Goal: Use online tool/utility: Utilize a website feature to perform a specific function

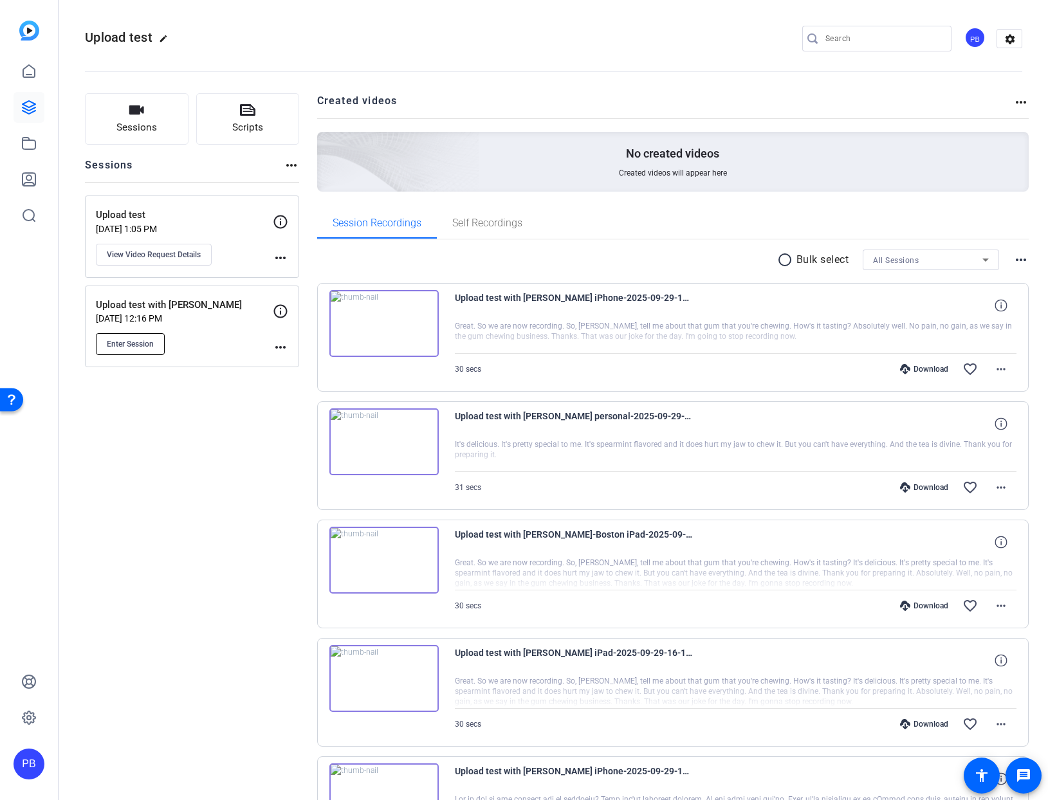
click at [123, 341] on span "Enter Session" at bounding box center [130, 344] width 47 height 10
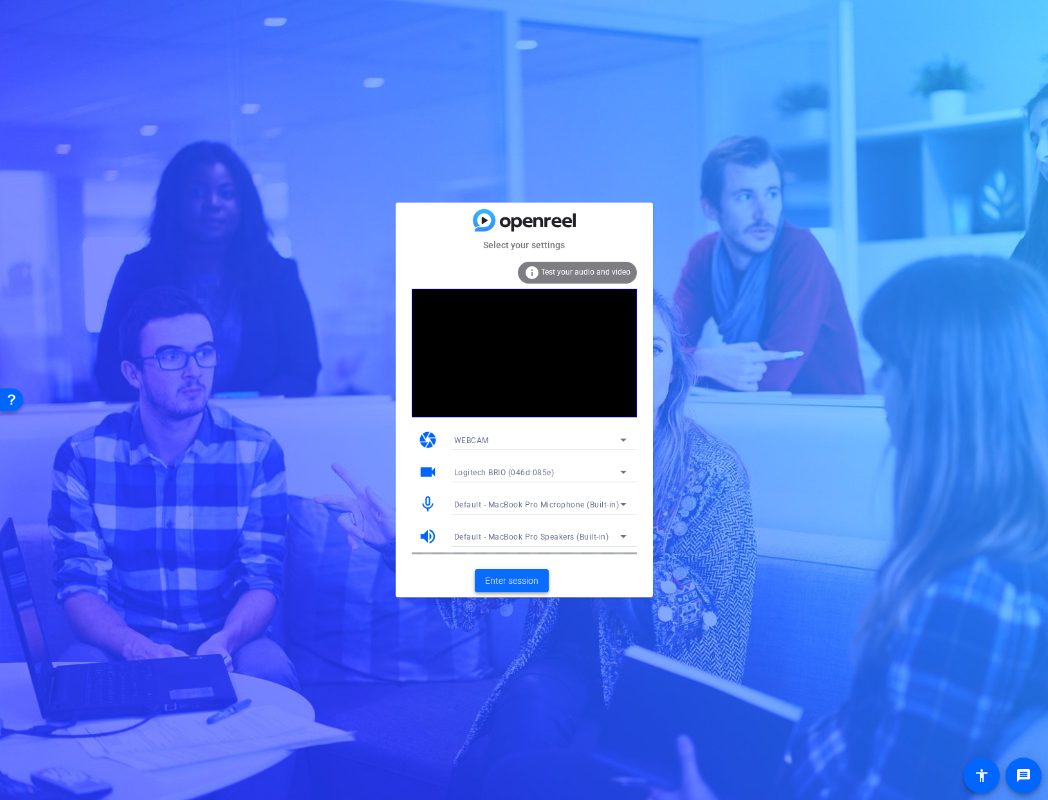
click at [502, 579] on span "Enter session" at bounding box center [511, 581] width 53 height 14
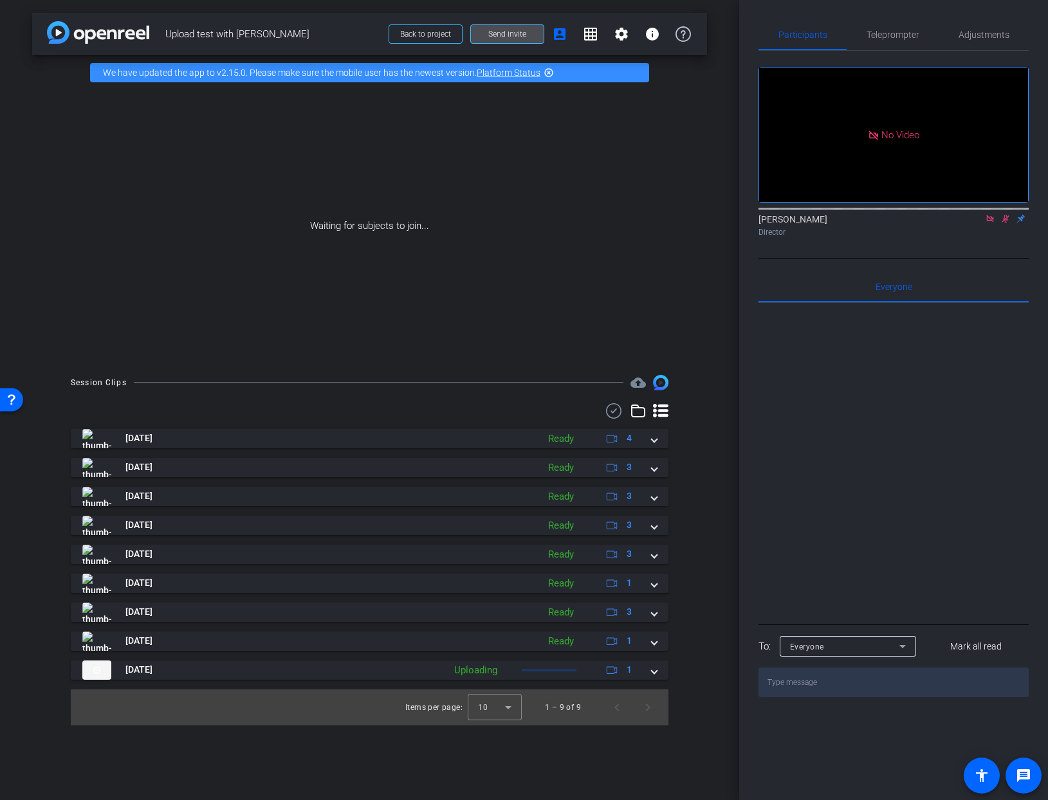
click at [510, 32] on span "Send invite" at bounding box center [507, 34] width 38 height 10
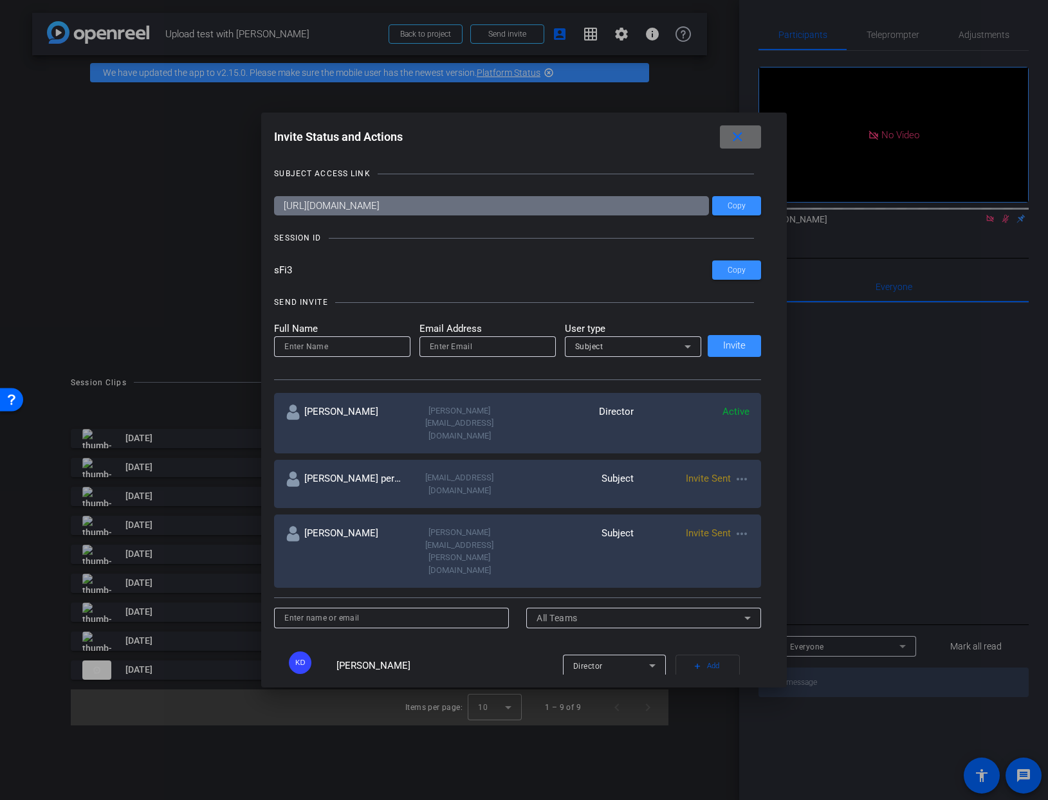
click at [733, 134] on mat-icon "close" at bounding box center [737, 137] width 16 height 16
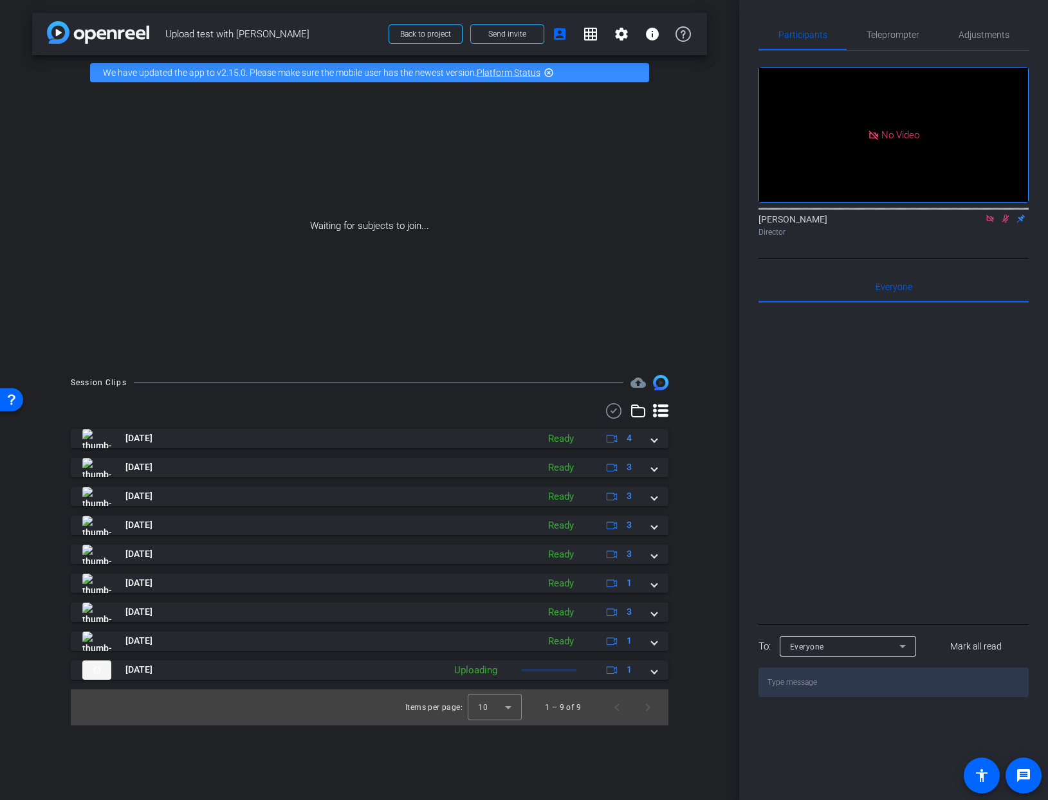
click at [991, 222] on icon at bounding box center [989, 218] width 7 height 7
click at [1005, 224] on mat-icon "flip" at bounding box center [1004, 218] width 15 height 12
click at [1006, 224] on mat-icon "flip" at bounding box center [1004, 218] width 15 height 12
click at [988, 223] on icon at bounding box center [990, 218] width 10 height 9
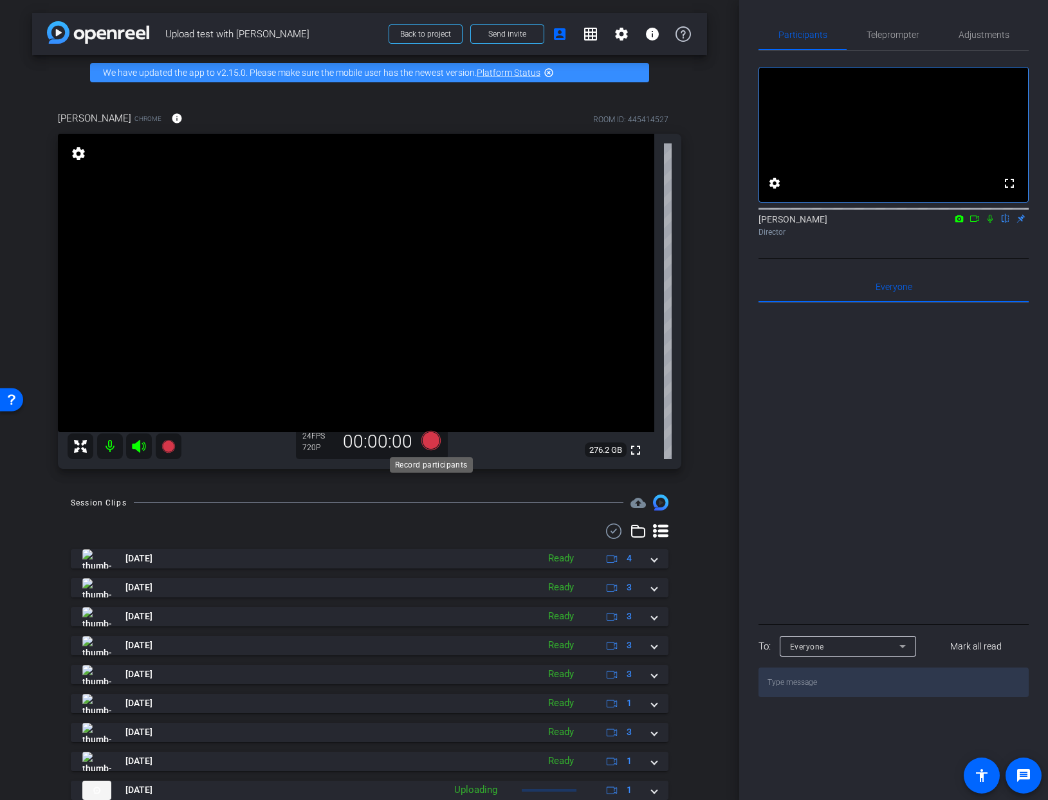
click at [430, 440] on icon at bounding box center [430, 440] width 19 height 19
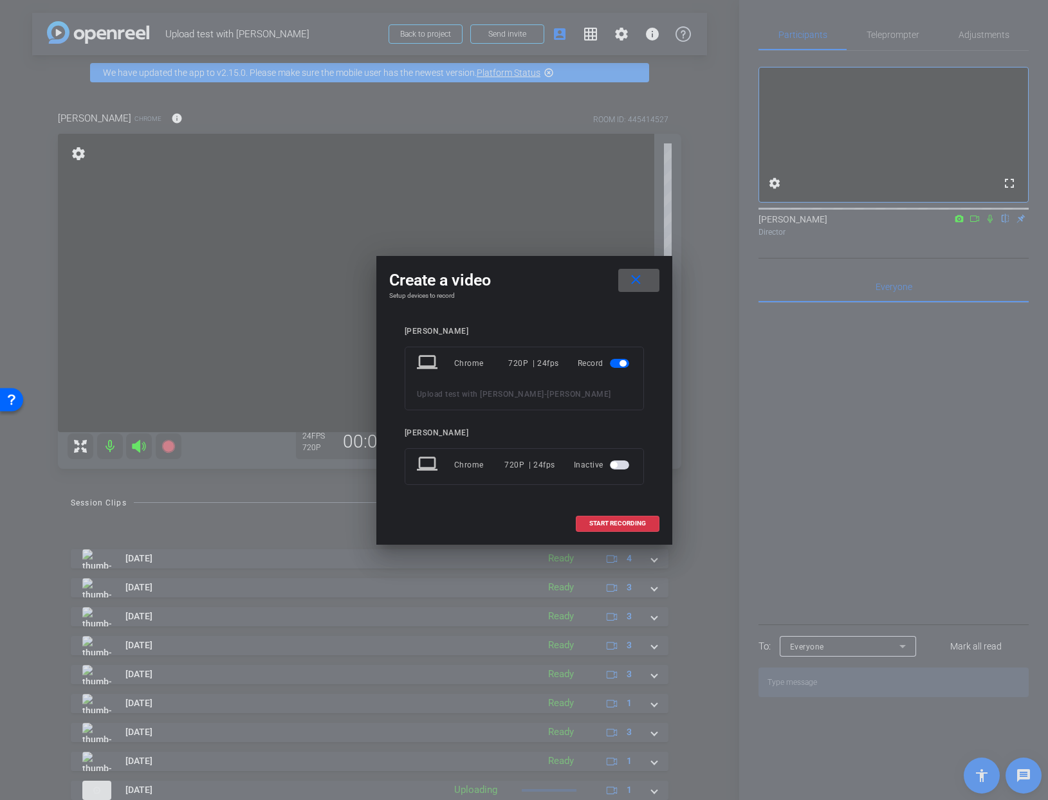
click at [640, 277] on mat-icon "close" at bounding box center [636, 280] width 16 height 16
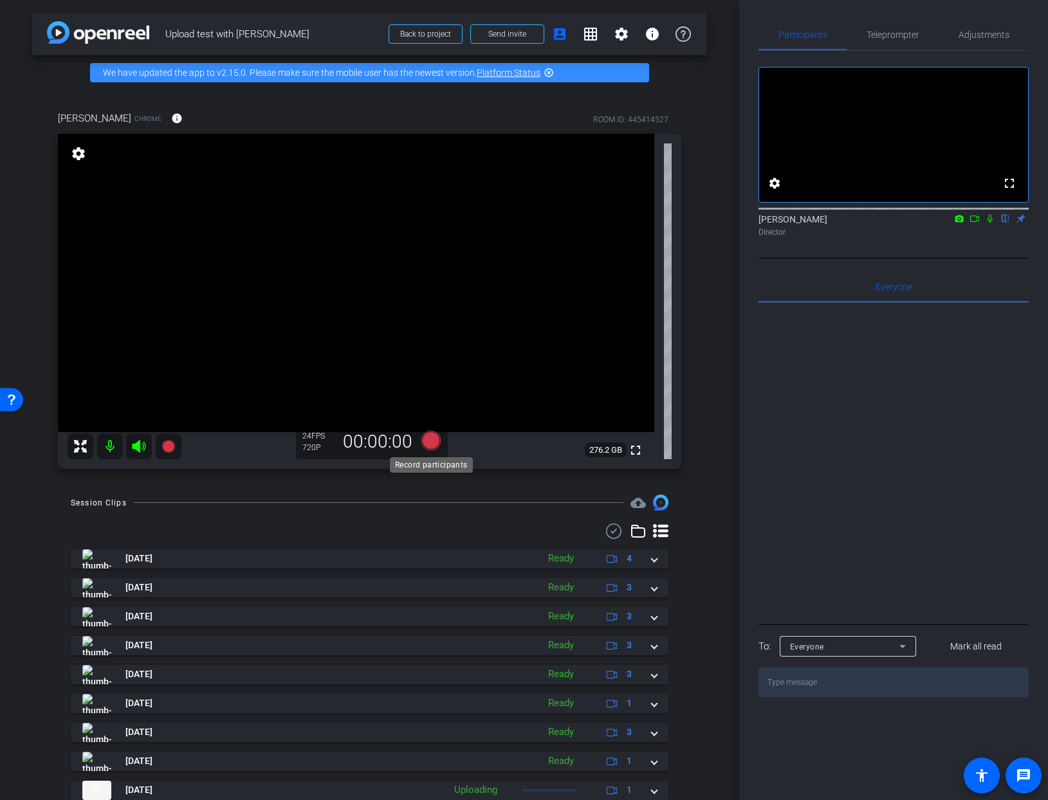
click at [431, 442] on icon at bounding box center [430, 440] width 19 height 19
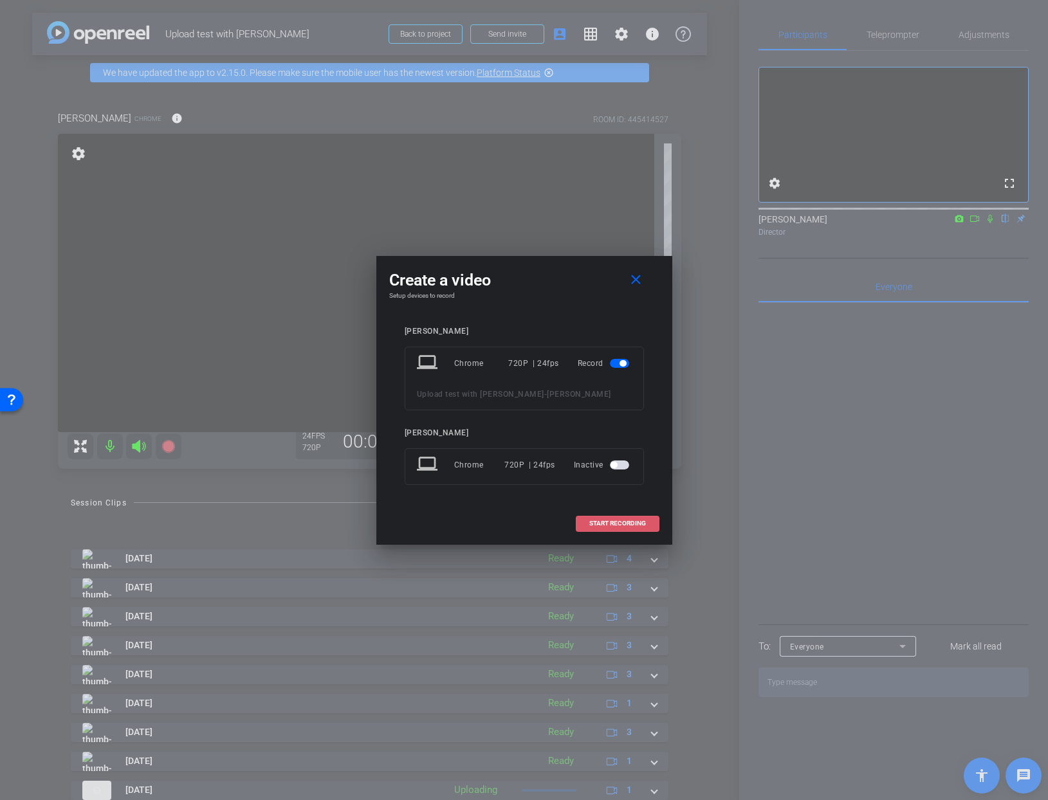
click at [603, 521] on span "START RECORDING" at bounding box center [617, 523] width 57 height 6
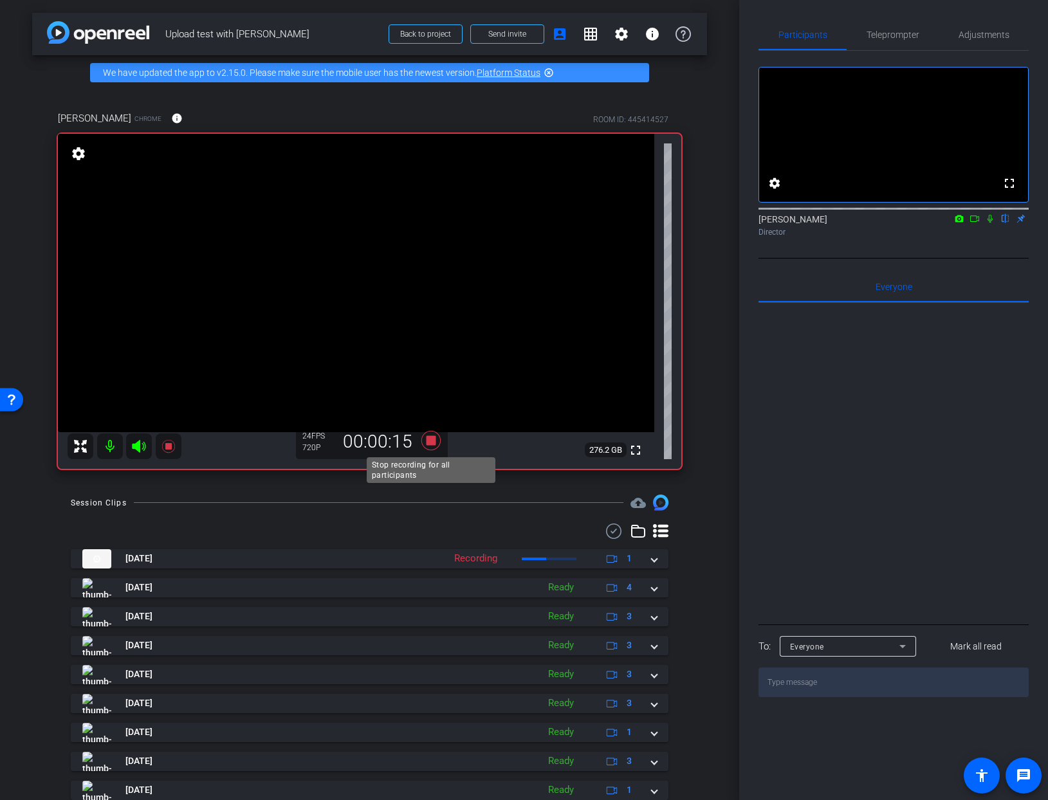
click at [428, 440] on icon at bounding box center [430, 440] width 19 height 19
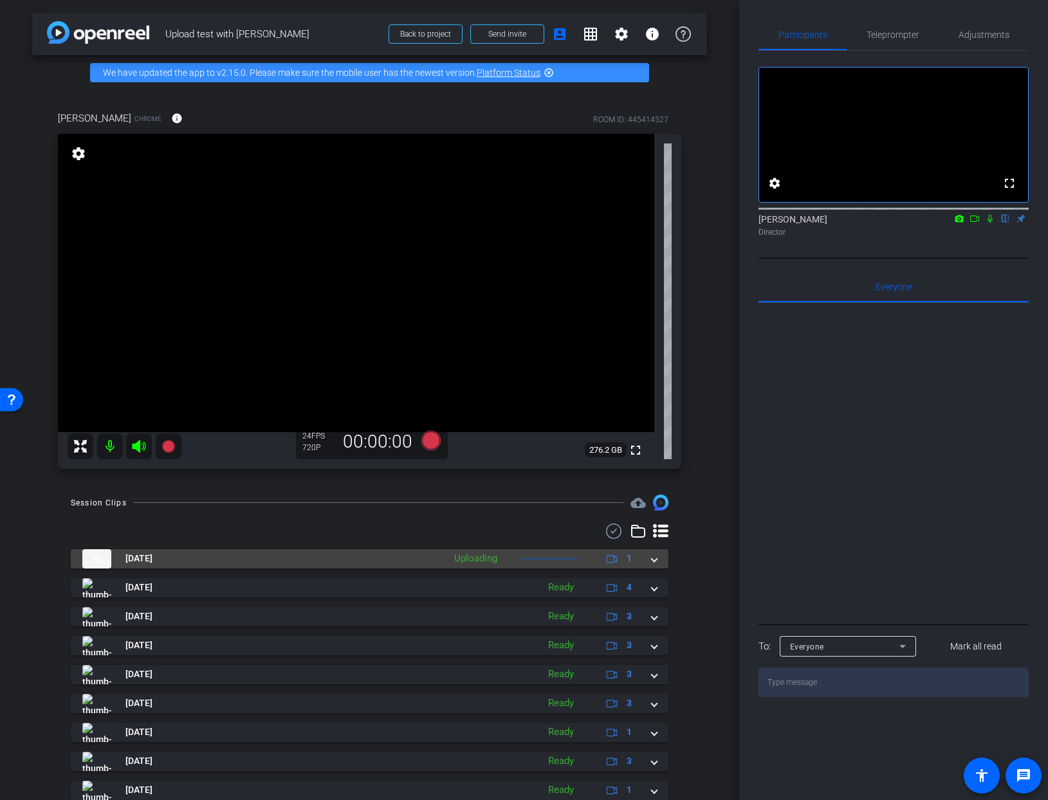
click at [655, 563] on span at bounding box center [653, 559] width 5 height 14
